Goal: Information Seeking & Learning: Find specific fact

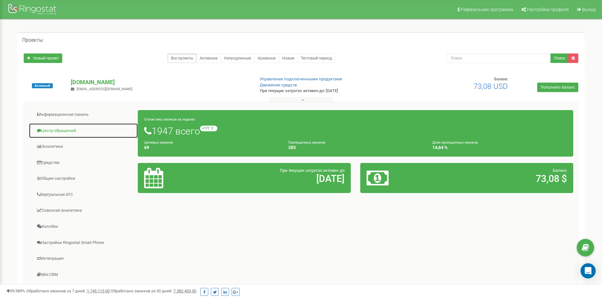
click at [71, 131] on link "Центр обращений" at bounding box center [83, 130] width 109 height 15
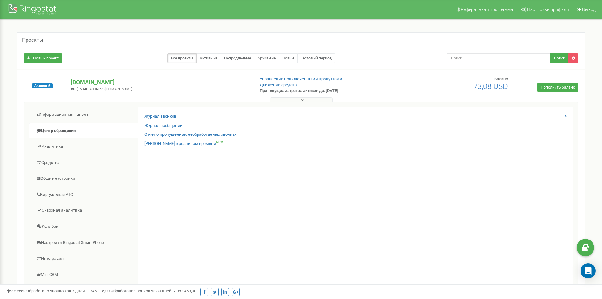
click at [175, 113] on div "Журнал звонков Журнал сообщений Отчет о пропущенных необработанных звонках Звон…" at bounding box center [356, 206] width 436 height 199
click at [175, 114] on link "Журнал звонков" at bounding box center [160, 116] width 32 height 6
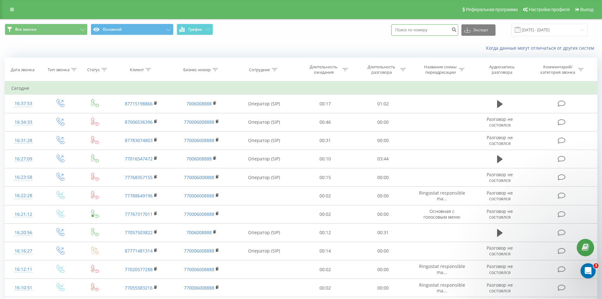
click at [421, 29] on input at bounding box center [424, 29] width 67 height 11
paste input "87027092301"
type input "87027092301"
click at [485, 31] on button "Экспорт" at bounding box center [478, 29] width 34 height 11
click at [458, 28] on button "submit" at bounding box center [454, 29] width 9 height 11
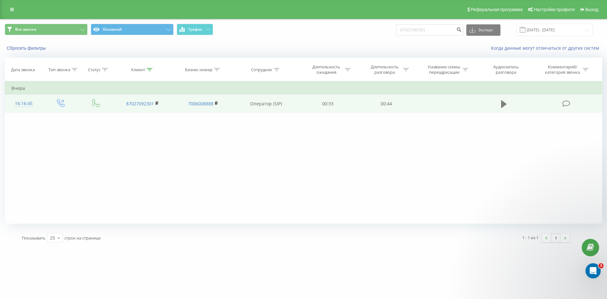
click at [500, 106] on button at bounding box center [503, 103] width 9 height 9
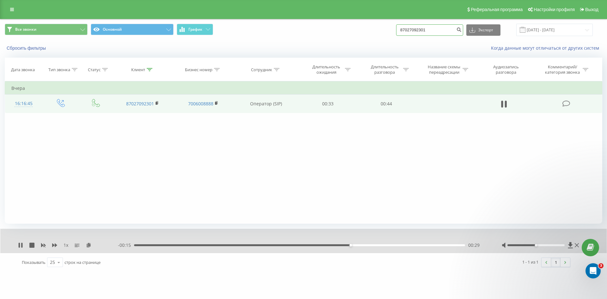
click at [408, 29] on input "87027092301" at bounding box center [429, 29] width 67 height 11
type input "[PHONE_NUMBER]"
click at [461, 29] on icon "submit" at bounding box center [458, 29] width 5 height 4
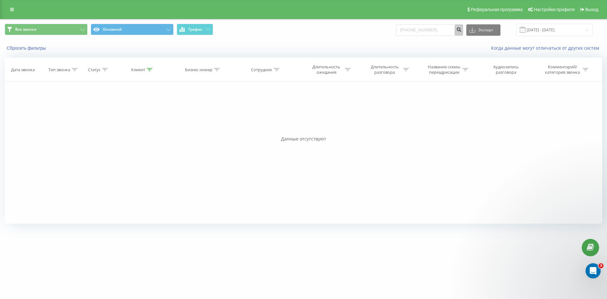
click at [461, 29] on icon "submit" at bounding box center [458, 29] width 5 height 4
